Goal: Transaction & Acquisition: Purchase product/service

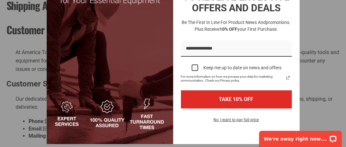
scroll to position [97, 0]
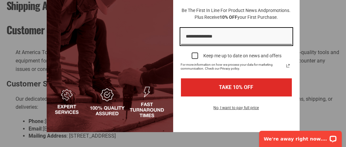
click at [209, 34] on input "Email field" at bounding box center [236, 37] width 111 height 17
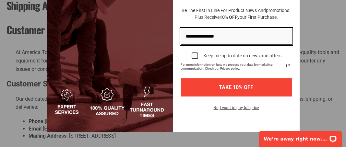
type input "**********"
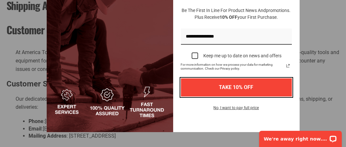
click at [237, 86] on button "TAKE 10% OFF" at bounding box center [236, 87] width 111 height 18
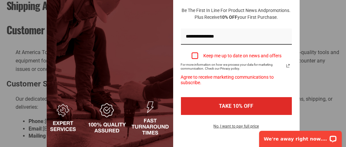
click at [191, 57] on div "Marketing offer form" at bounding box center [194, 55] width 6 height 6
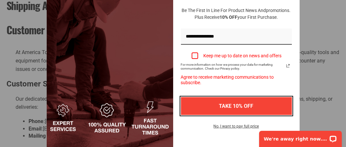
click at [234, 105] on button "TAKE 10% OFF" at bounding box center [236, 106] width 111 height 18
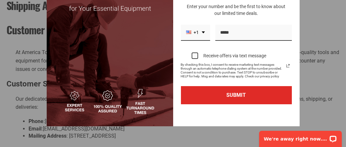
scroll to position [65, 0]
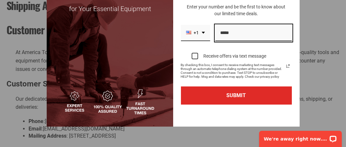
click at [224, 32] on input "Phone number field" at bounding box center [253, 33] width 76 height 17
type input "**********"
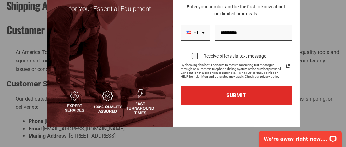
click at [192, 55] on div "Marketing offer form" at bounding box center [194, 56] width 6 height 6
click at [193, 55] on div "Marketing offer form" at bounding box center [194, 56] width 6 height 6
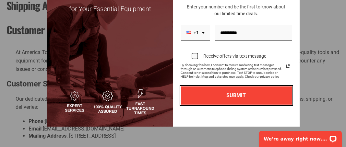
click at [219, 91] on button "SUBMIT" at bounding box center [236, 95] width 111 height 18
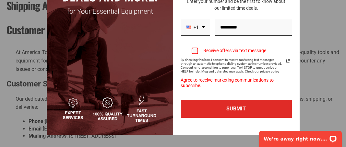
click at [194, 52] on div "Marketing offer form" at bounding box center [194, 51] width 6 height 6
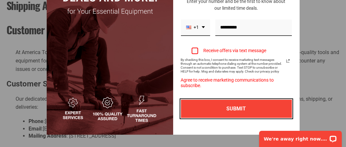
click at [228, 109] on button "SUBMIT" at bounding box center [236, 109] width 111 height 18
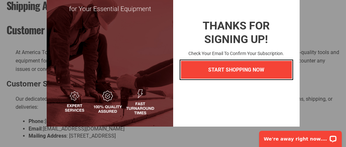
click at [228, 72] on button "START SHOPPING NOW" at bounding box center [236, 70] width 111 height 18
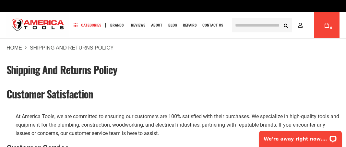
scroll to position [0, 0]
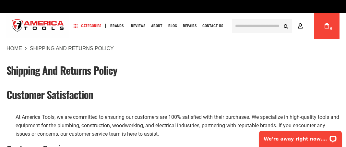
click at [301, 25] on icon at bounding box center [299, 26] width 5 height 6
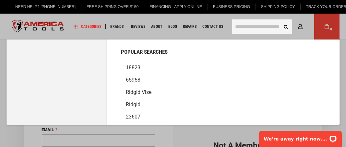
click at [256, 30] on input "text" at bounding box center [262, 26] width 60 height 14
paste input "********"
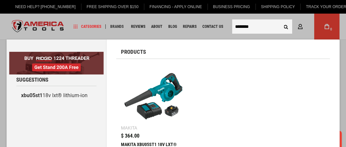
type input "********"
click at [280, 20] on button "Search" at bounding box center [286, 26] width 12 height 12
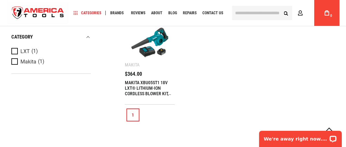
scroll to position [162, 0]
click at [146, 88] on link "MAKITA XBU05ST1 18V LXT® LITHIUM-ION CORDLESS BLOWER KIT, BAG, WITH ONE BATTERY…" at bounding box center [148, 93] width 46 height 27
click at [145, 51] on img at bounding box center [149, 42] width 37 height 37
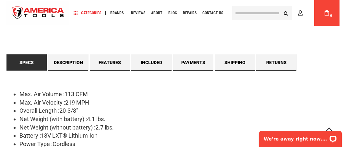
scroll to position [583, 0]
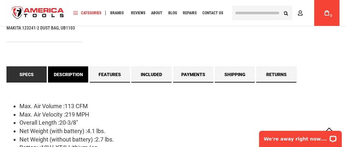
click at [70, 76] on link "Description" at bounding box center [68, 74] width 40 height 16
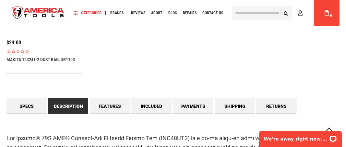
scroll to position [508, 0]
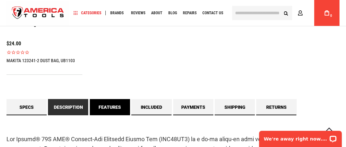
click at [119, 102] on link "Features" at bounding box center [110, 107] width 40 height 16
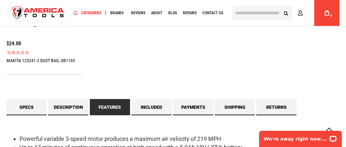
click at [119, 106] on link "Features" at bounding box center [110, 107] width 40 height 16
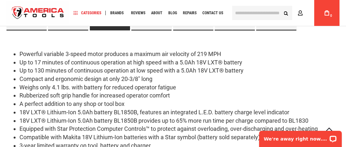
scroll to position [605, 0]
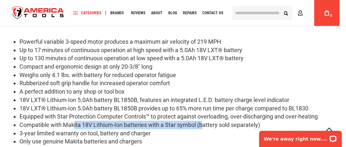
drag, startPoint x: 70, startPoint y: 125, endPoint x: 200, endPoint y: 125, distance: 129.6
click at [200, 125] on li "Compatible with Makita 18V Lithium-Ion batteries with a Star symbol (battery so…" at bounding box center [179, 125] width 320 height 8
drag, startPoint x: 20, startPoint y: 98, endPoint x: 211, endPoint y: 130, distance: 193.5
click at [211, 130] on ul "Powerful variable 3-speed motor produces a maximum air velocity of 219 MPH Up t…" at bounding box center [172, 92] width 333 height 108
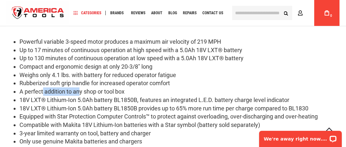
drag, startPoint x: 40, startPoint y: 90, endPoint x: 77, endPoint y: 87, distance: 37.0
click at [77, 87] on li "A perfect addition to any shop or tool box" at bounding box center [179, 91] width 320 height 8
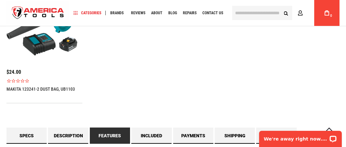
scroll to position [540, 0]
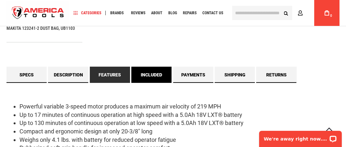
click at [142, 69] on link "Included" at bounding box center [151, 75] width 40 height 16
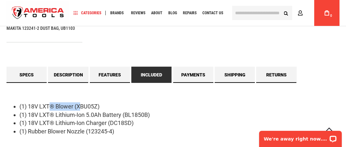
drag, startPoint x: 46, startPoint y: 105, endPoint x: 79, endPoint y: 104, distance: 32.7
click at [79, 104] on li "(1) 18V LXT® Blower (XBU05Z)" at bounding box center [179, 106] width 320 height 8
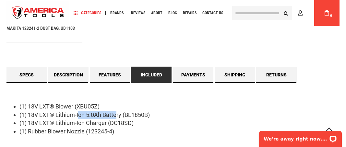
drag, startPoint x: 78, startPoint y: 116, endPoint x: 113, endPoint y: 112, distance: 35.8
click at [113, 112] on li "(1) 18V LXT® Lithium-Ion 5.0Ah Battery (BL1850B)" at bounding box center [179, 115] width 320 height 8
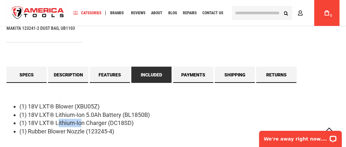
drag, startPoint x: 56, startPoint y: 122, endPoint x: 80, endPoint y: 120, distance: 23.7
click at [80, 120] on li "(1) 18V LXT® Lithium-Ion Charger (DC18SD)" at bounding box center [179, 123] width 320 height 8
drag, startPoint x: 35, startPoint y: 131, endPoint x: 90, endPoint y: 129, distance: 54.8
click at [90, 129] on li "(1) Rubber Blower Nozzle (123245-4)" at bounding box center [179, 131] width 320 height 8
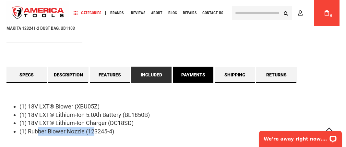
click at [196, 77] on link "Payments" at bounding box center [193, 75] width 40 height 16
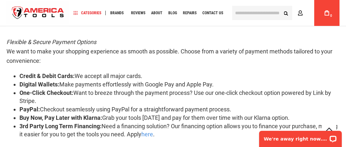
scroll to position [572, 0]
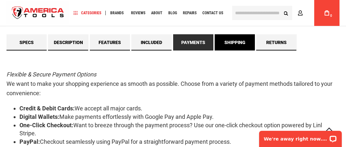
click at [242, 40] on link "Shipping" at bounding box center [234, 42] width 40 height 16
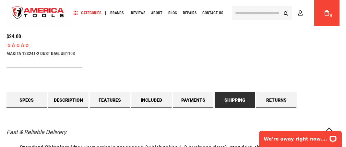
scroll to position [508, 0]
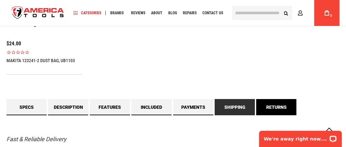
click at [280, 106] on link "Returns" at bounding box center [276, 107] width 40 height 16
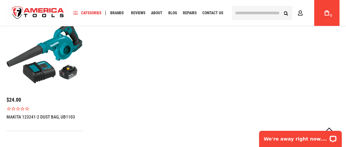
scroll to position [453, 0]
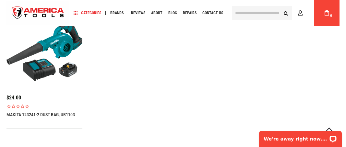
click at [40, 115] on link "MAKITA 123241-2 DUST BAG, UB1103" at bounding box center [40, 114] width 68 height 5
click at [15, 96] on span "$24.00" at bounding box center [13, 98] width 15 height 6
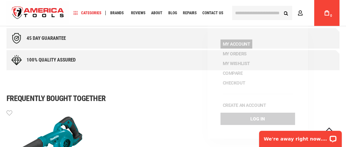
click at [244, 42] on link "My Account" at bounding box center [236, 44] width 32 height 9
